Goal: Information Seeking & Learning: Learn about a topic

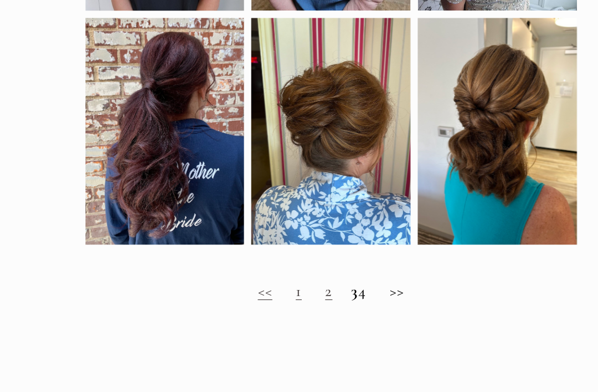
scroll to position [630, 0]
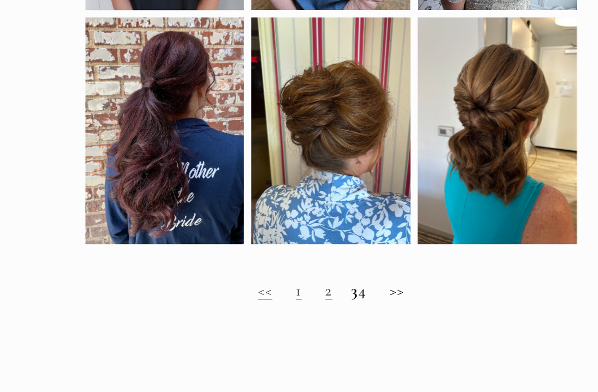
click at [365, 266] on link "2" at bounding box center [368, 274] width 6 height 17
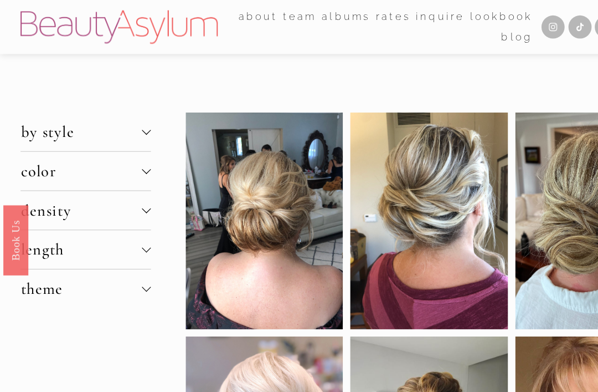
scroll to position [632, 0]
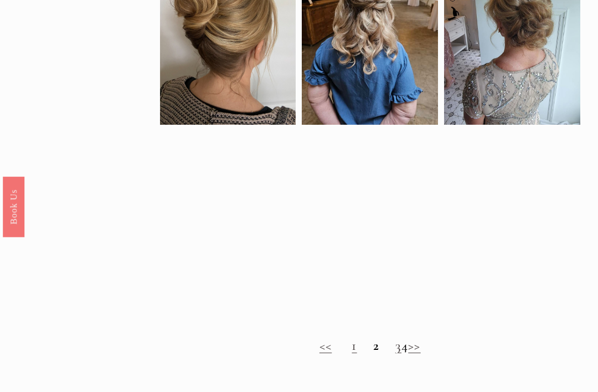
scroll to position [577, 0]
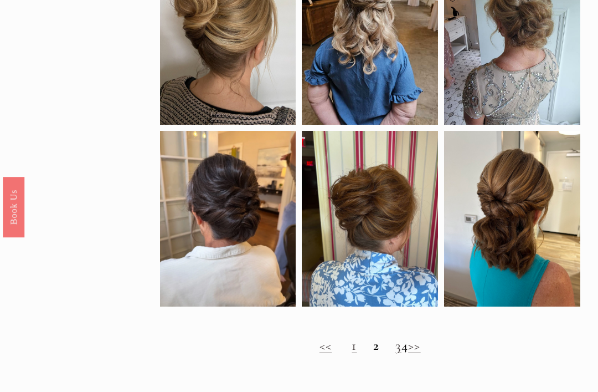
click at [376, 353] on h2 "<< 1 2 3 4 >>" at bounding box center [370, 345] width 420 height 16
click at [395, 353] on link "3" at bounding box center [398, 345] width 6 height 17
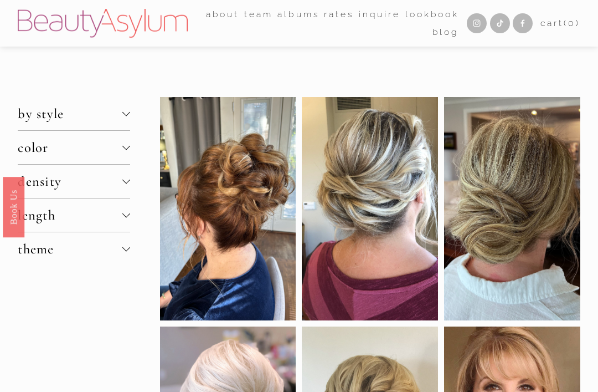
scroll to position [613, 0]
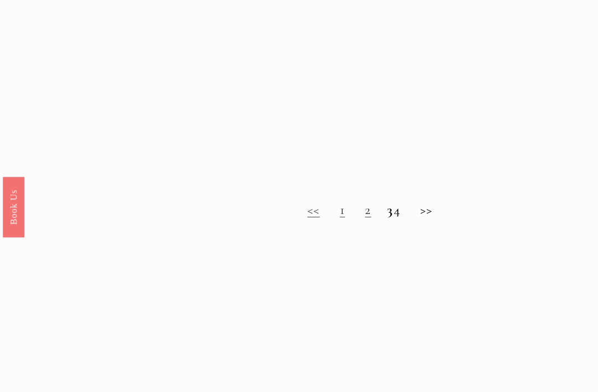
scroll to position [734, 0]
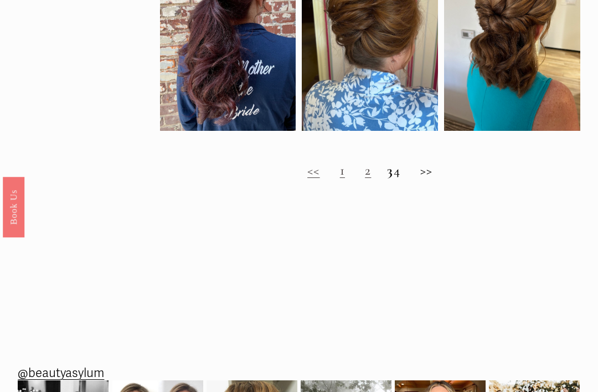
click at [410, 186] on div "<< 1 2 3 4 >>" at bounding box center [370, 170] width 420 height 30
click at [408, 178] on h2 "<< 1 2 3 4 >>" at bounding box center [370, 170] width 420 height 16
click at [409, 177] on h2 "<< 1 2 3 4 >>" at bounding box center [370, 170] width 420 height 16
click at [410, 178] on h2 "<< 1 2 3 4 >>" at bounding box center [370, 170] width 420 height 16
click at [403, 177] on h2 "<< 1 2 3 4 >>" at bounding box center [370, 170] width 420 height 16
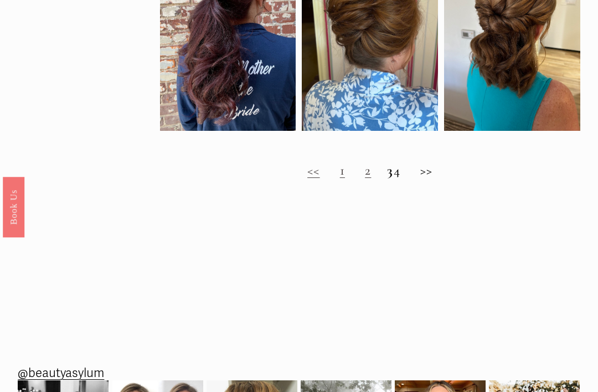
click at [402, 174] on h2 "<< 1 2 3 4 >>" at bounding box center [370, 170] width 420 height 16
click at [397, 178] on h2 "<< 1 2 3 4 >>" at bounding box center [370, 170] width 420 height 16
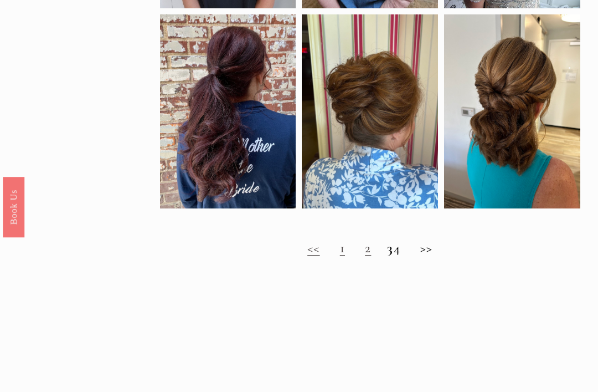
scroll to position [655, 0]
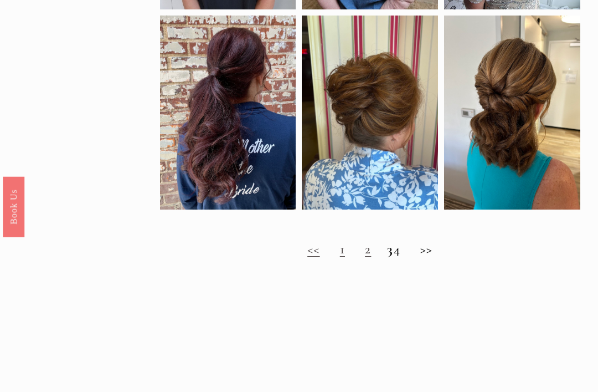
click at [403, 253] on h2 "<< 1 2 3 4 >>" at bounding box center [370, 249] width 420 height 16
click at [403, 258] on h2 "<< 1 2 3 4 >>" at bounding box center [370, 249] width 420 height 16
click at [434, 257] on h2 "<< 1 2 3 4 >>" at bounding box center [370, 249] width 420 height 16
click at [440, 256] on h2 "<< 1 2 3 4 >>" at bounding box center [370, 249] width 420 height 16
click at [408, 254] on h2 "<< 1 2 3 4 >>" at bounding box center [370, 249] width 420 height 16
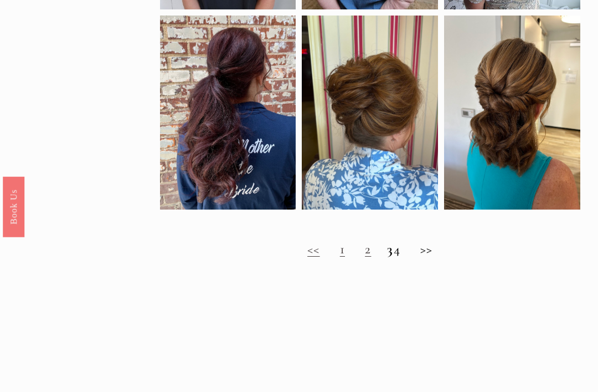
click at [437, 258] on h2 "<< 1 2 3 4 >>" at bounding box center [370, 249] width 420 height 16
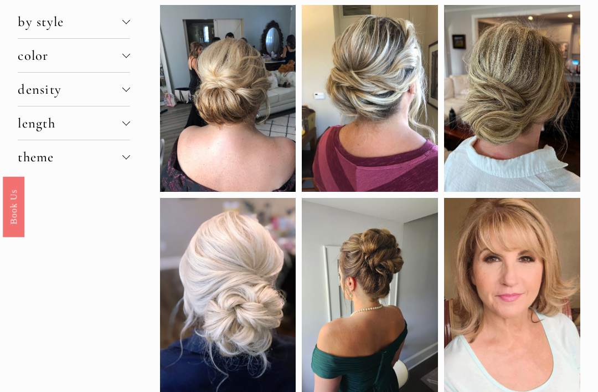
scroll to position [0, 0]
